Goal: Check status

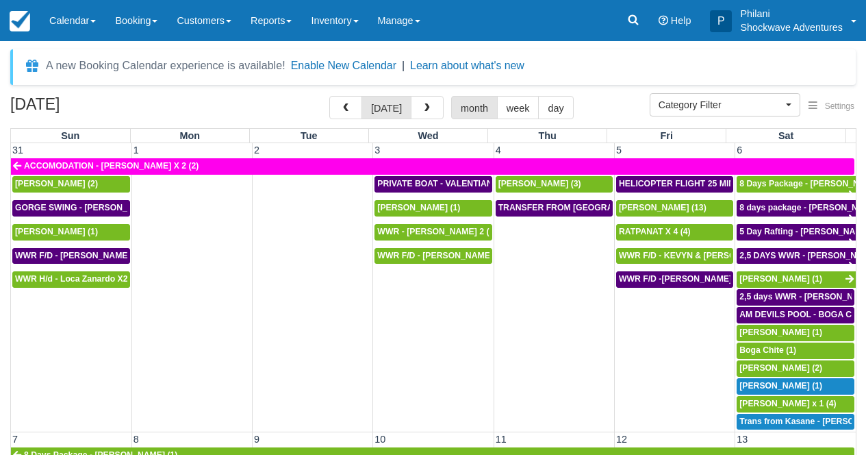
select select
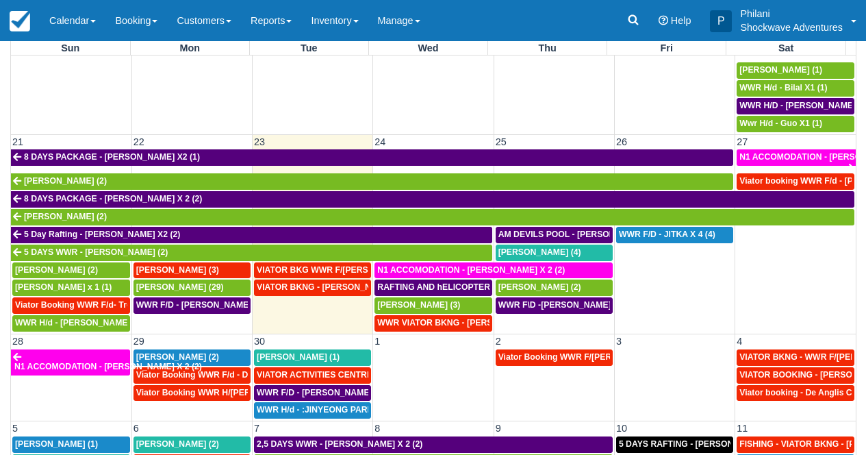
scroll to position [556, 0]
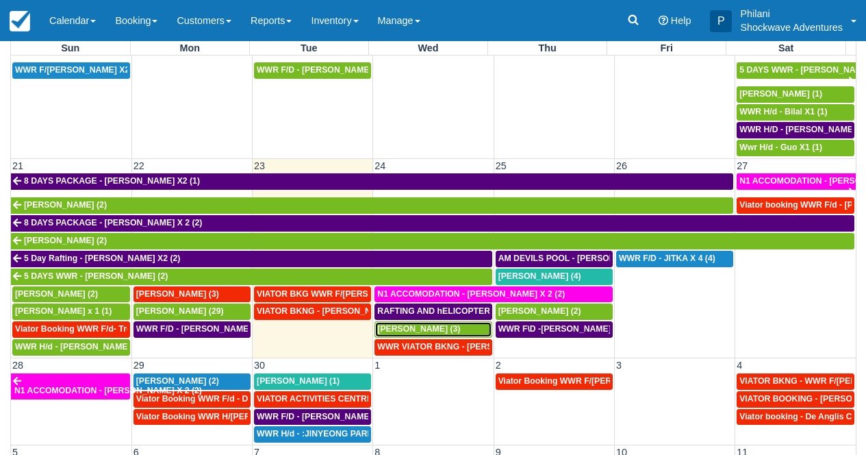
click at [451, 334] on span "[PERSON_NAME] (3)" at bounding box center [418, 329] width 83 height 10
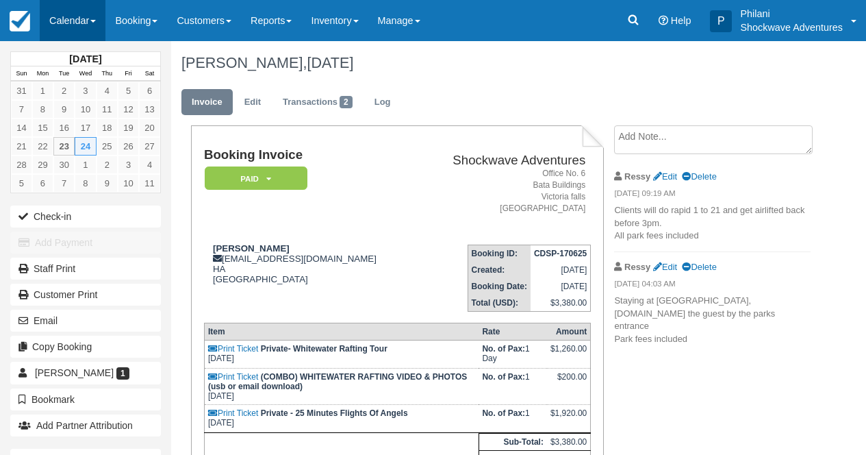
click at [70, 14] on link "Calendar" at bounding box center [73, 20] width 66 height 41
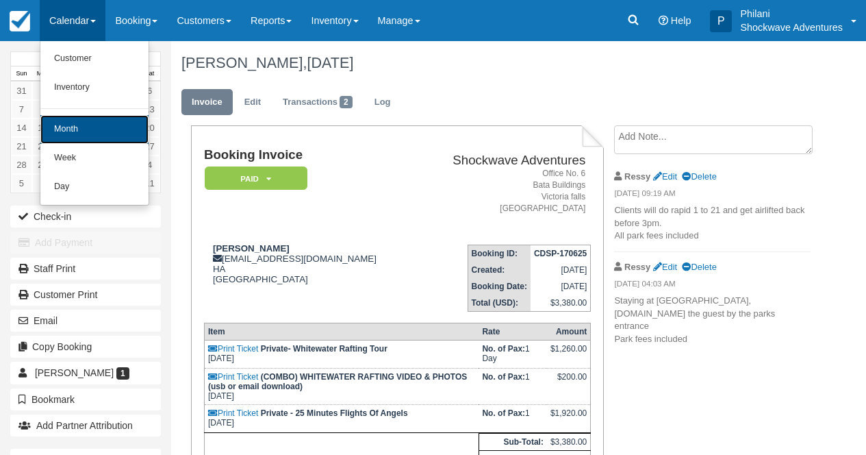
click at [86, 130] on link "Month" at bounding box center [94, 129] width 108 height 29
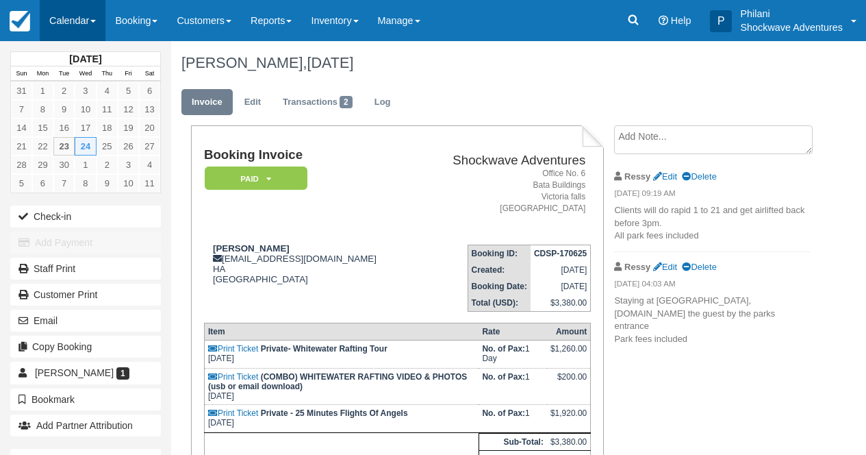
click at [77, 20] on link "Calendar" at bounding box center [73, 20] width 66 height 41
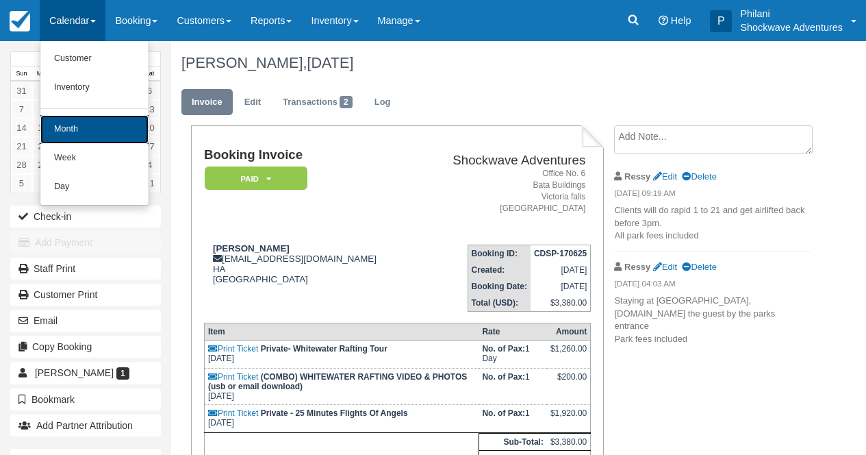
click at [97, 132] on link "Month" at bounding box center [94, 129] width 108 height 29
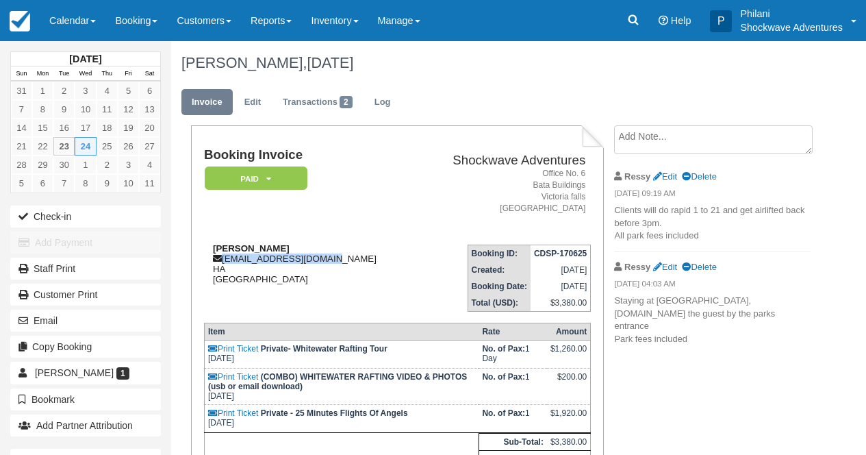
drag, startPoint x: 223, startPoint y: 260, endPoint x: 334, endPoint y: 261, distance: 111.0
click at [334, 261] on div "Ryan Leadbeater ryanleadbeater@me.com HA Zimbabwe" at bounding box center [309, 263] width 211 height 41
copy div "ryanleadbeater@me.com"
click at [94, 16] on link "Calendar" at bounding box center [73, 20] width 66 height 41
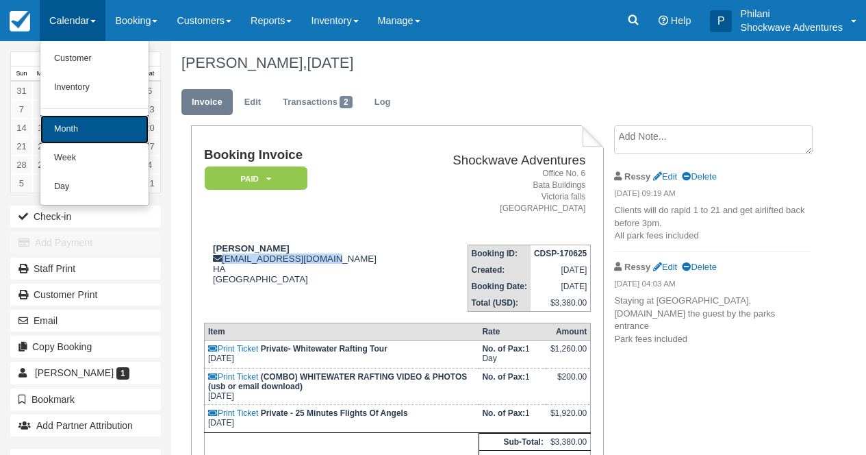
click at [82, 135] on link "Month" at bounding box center [94, 129] width 108 height 29
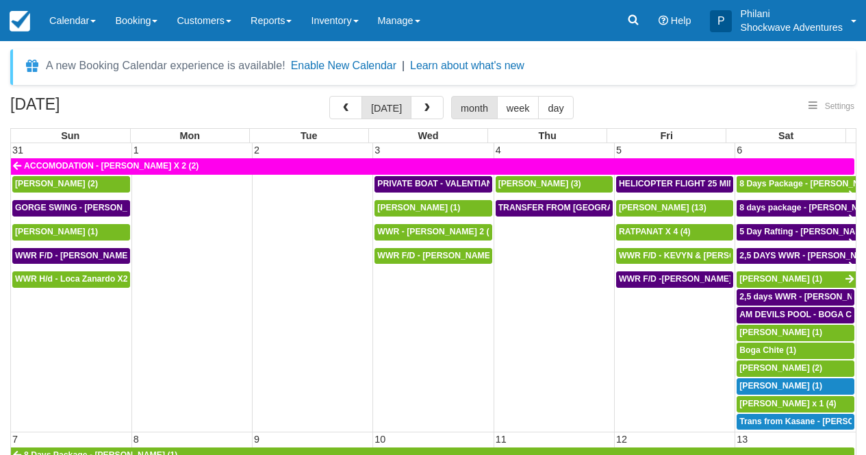
select select
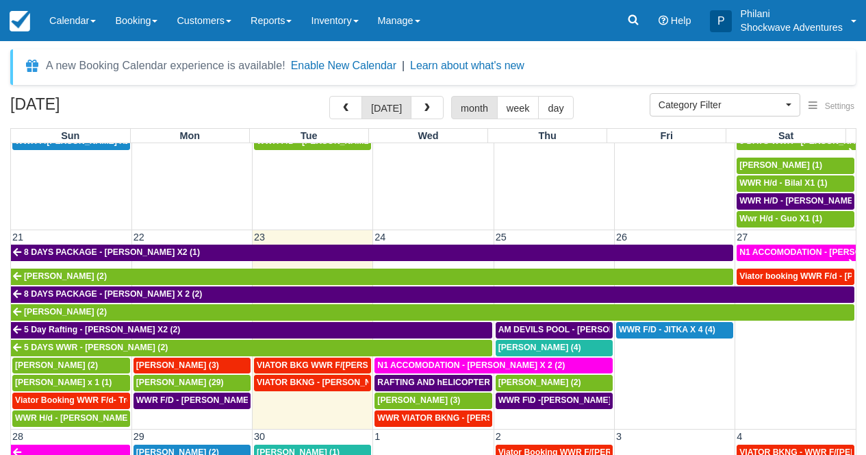
scroll to position [581, 0]
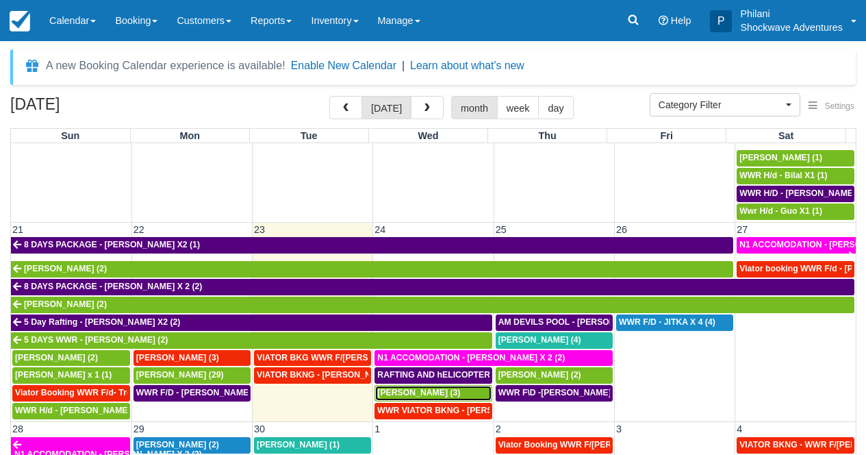
click at [433, 391] on span "[PERSON_NAME] (3)" at bounding box center [418, 393] width 83 height 10
click at [469, 397] on div "[PERSON_NAME] (3)" at bounding box center [433, 393] width 112 height 11
click at [468, 397] on div "[PERSON_NAME] (3)" at bounding box center [433, 393] width 112 height 11
